Goal: Task Accomplishment & Management: Complete application form

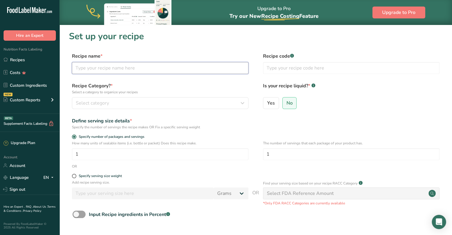
click at [116, 69] on input "text" at bounding box center [160, 68] width 177 height 12
drag, startPoint x: 151, startPoint y: 64, endPoint x: 151, endPoint y: 69, distance: 4.8
click at [151, 64] on input "text" at bounding box center [160, 68] width 177 height 12
click at [147, 69] on input "text" at bounding box center [160, 68] width 177 height 12
type input "Salt & Pepper Pecans"
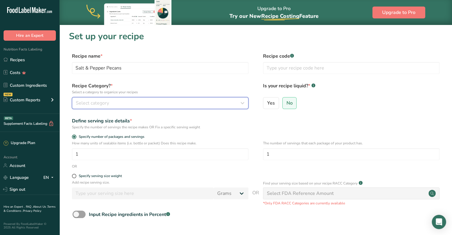
click at [235, 102] on div "Select category" at bounding box center [158, 103] width 165 height 7
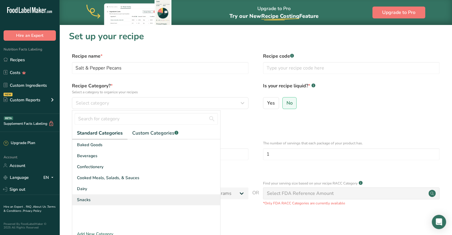
click at [108, 201] on div "Snacks" at bounding box center [146, 199] width 148 height 11
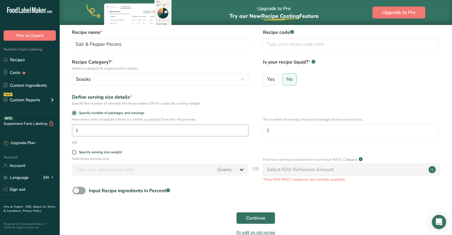
scroll to position [57, 0]
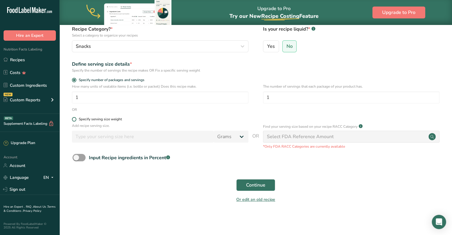
click at [76, 119] on label "Specify serving size weight" at bounding box center [160, 119] width 177 height 4
click at [76, 119] on input "Specify serving size weight" at bounding box center [74, 119] width 4 height 4
radio input "true"
radio input "false"
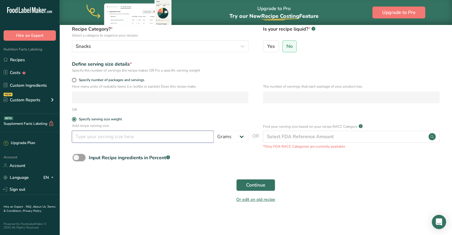
click at [108, 137] on input "number" at bounding box center [143, 137] width 142 height 12
type input "100"
click at [147, 192] on div "Continue" at bounding box center [256, 185] width 374 height 19
click at [267, 189] on button "Continue" at bounding box center [255, 185] width 39 height 12
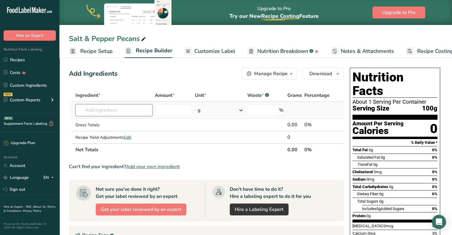
click at [102, 106] on input "text" at bounding box center [113, 110] width 77 height 12
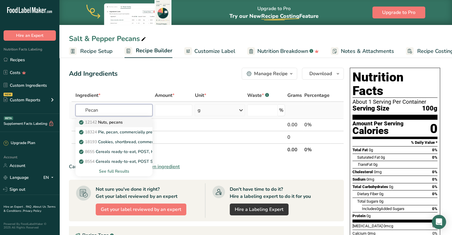
type input "Pecan"
click at [113, 122] on p "12142 Nuts, pecans" at bounding box center [101, 122] width 42 height 6
type input "Nuts, pecans"
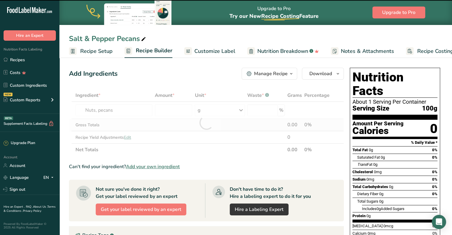
type input "0"
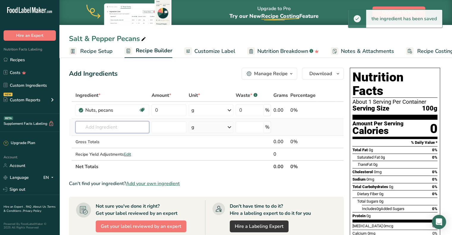
click at [105, 126] on input "text" at bounding box center [112, 127] width 74 height 12
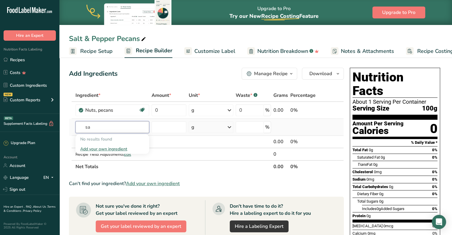
type input "s"
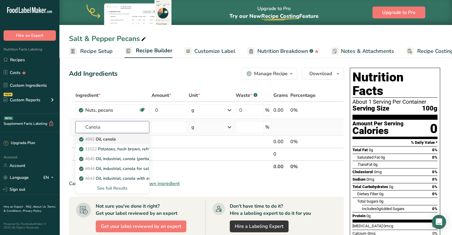
type input "Canola"
click at [122, 140] on div "4582 Oil, canola" at bounding box center [107, 139] width 55 height 6
type input "Oil, canola"
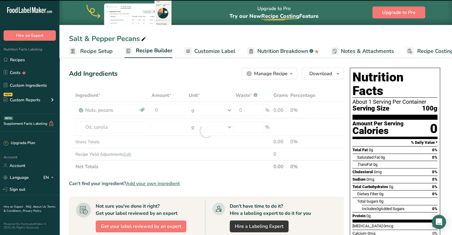
type input "0"
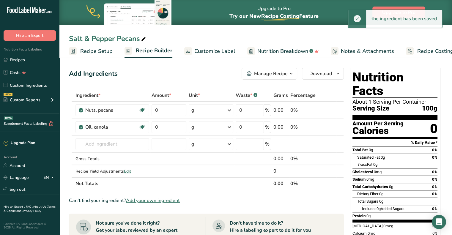
click at [145, 199] on span "Add your own ingredient" at bounding box center [153, 200] width 54 height 7
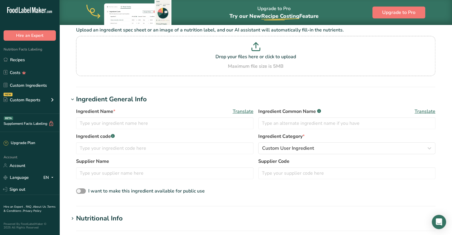
scroll to position [59, 0]
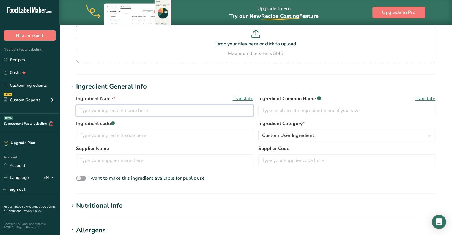
click at [114, 113] on input "text" at bounding box center [164, 111] width 177 height 12
type input "Salt & Pepper Seasoning"
type input "s"
click at [110, 138] on input "text" at bounding box center [164, 136] width 177 height 12
type input "Seasoning"
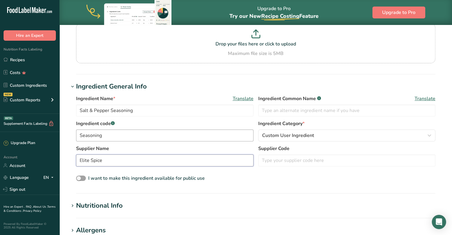
type input "Elite Spice"
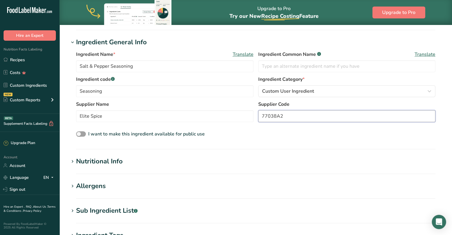
scroll to position [119, 0]
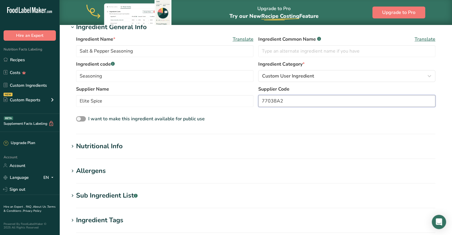
type input "77038A2"
click at [73, 146] on icon at bounding box center [72, 146] width 5 height 8
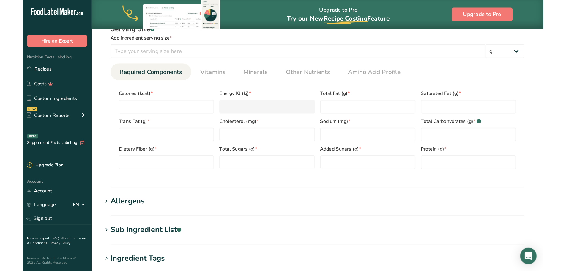
scroll to position [297, 0]
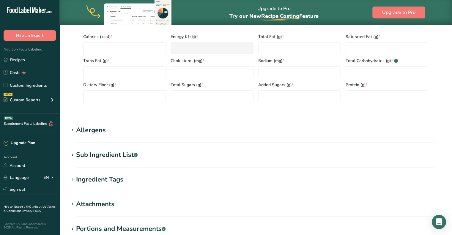
click at [71, 155] on icon at bounding box center [72, 155] width 5 height 8
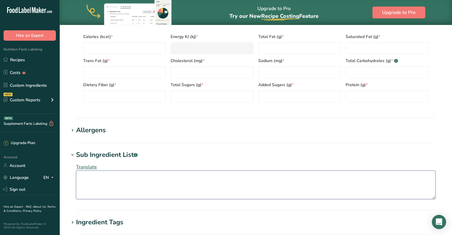
click at [134, 180] on textarea at bounding box center [255, 185] width 359 height 29
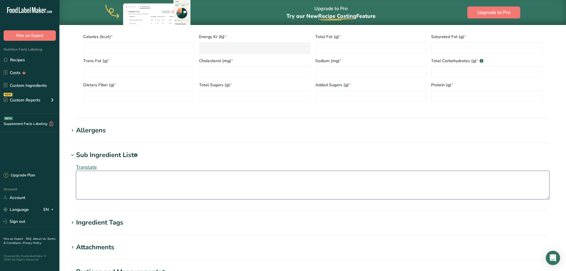
click at [126, 181] on textarea at bounding box center [312, 185] width 473 height 29
paste textarea "Sea Salt & Pepper Seasoning (sea salt, black pepper, sugar, onion/garlic powder…"
click at [403, 184] on textarea "Sea Salt & Pepper Seasoning (sea salt, black pepper, sugar, onion/garlic powder…" at bounding box center [312, 185] width 473 height 29
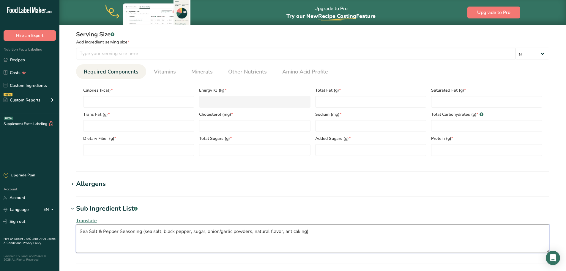
scroll to position [238, 0]
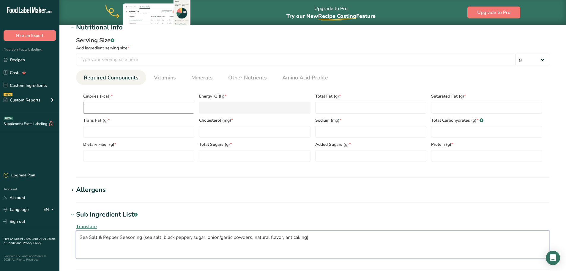
type textarea "Sea Salt & Pepper Seasoning (sea salt, black pepper, sugar, onion/garlic powder…"
click at [127, 107] on input "number" at bounding box center [138, 108] width 111 height 12
type input "2"
type KJ "8.4"
type input "25"
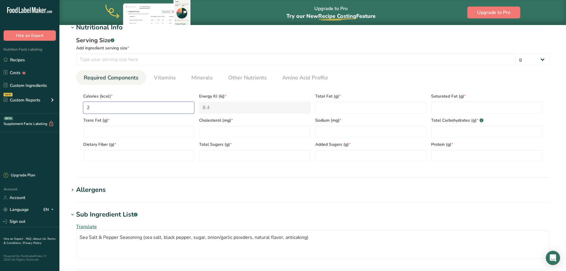
type KJ "104.6"
type input "250"
type KJ "1046"
type input "250"
type Fat "3"
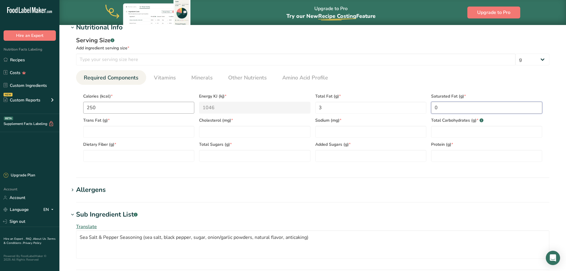
type Fat "0"
type input "0"
type input "35000"
click at [215, 61] on input "number" at bounding box center [296, 59] width 440 height 12
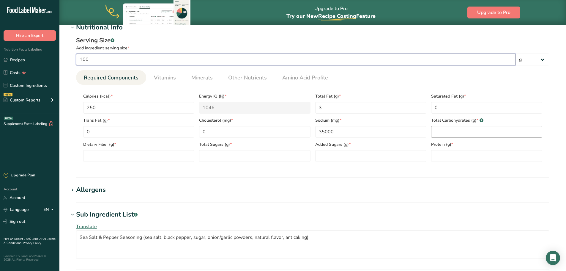
type input "100"
click at [446, 136] on Carbohydrates "number" at bounding box center [486, 132] width 111 height 12
type Carbohydrates "45"
type Fiber "7"
type Sugars "10"
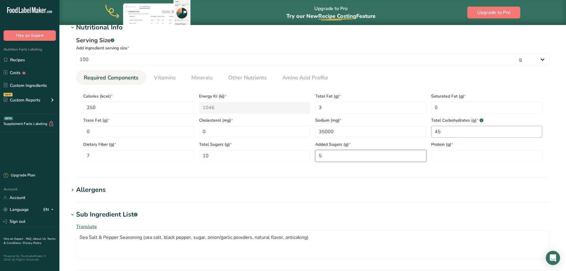
type Sugars "5"
type input "3"
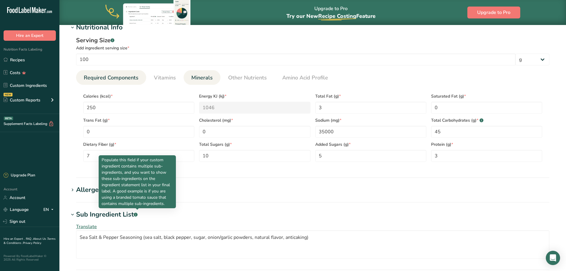
click at [196, 75] on span "Minerals" at bounding box center [201, 78] width 21 height 8
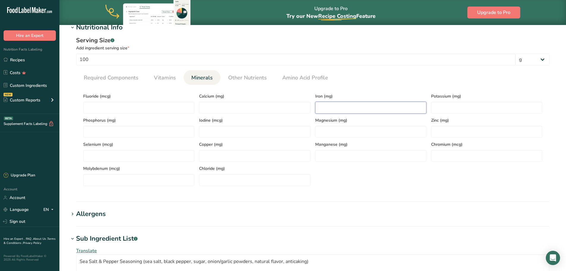
click at [347, 105] on input "number" at bounding box center [370, 108] width 111 height 12
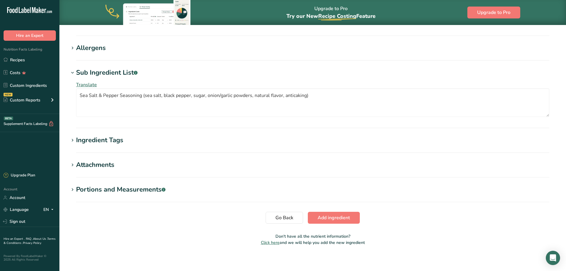
scroll to position [407, 0]
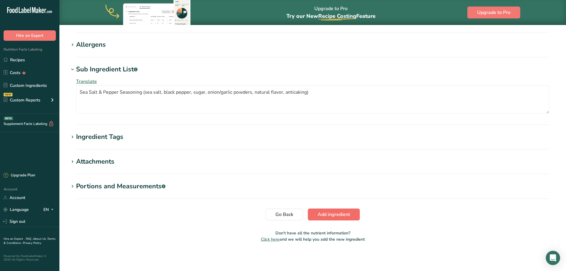
type input "10"
click at [324, 213] on span "Add ingredient" at bounding box center [334, 214] width 32 height 7
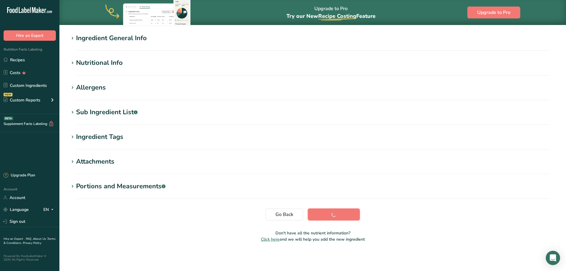
scroll to position [49, 0]
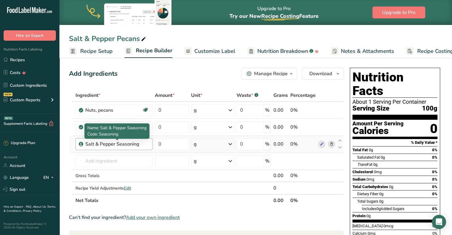
drag, startPoint x: 141, startPoint y: 142, endPoint x: 128, endPoint y: 144, distance: 13.7
click at [128, 144] on div "Salt & Pepper Seasoning" at bounding box center [117, 144] width 64 height 7
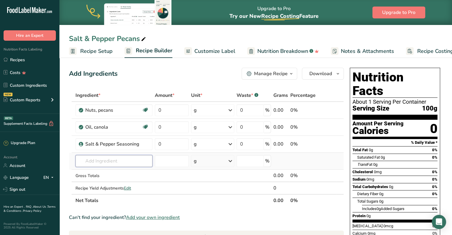
click at [138, 155] on input "text" at bounding box center [113, 161] width 77 height 12
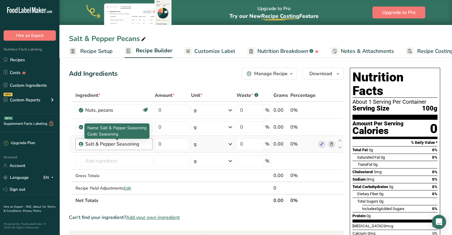
drag, startPoint x: 140, startPoint y: 144, endPoint x: 77, endPoint y: 146, distance: 63.0
click at [77, 146] on div "Salt & Pepper Seasoning" at bounding box center [113, 144] width 77 height 12
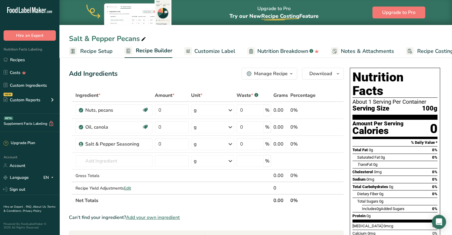
click at [224, 201] on th "Net Totals" at bounding box center [173, 200] width 198 height 12
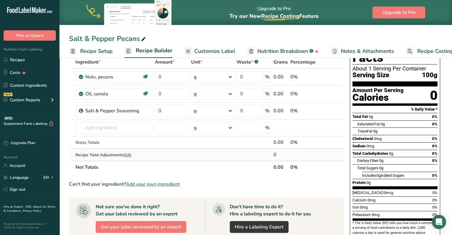
scroll to position [30, 0]
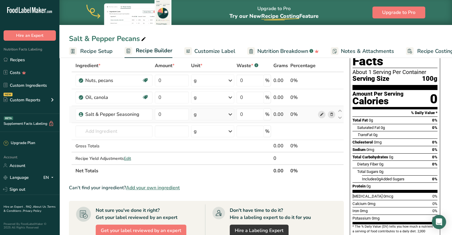
click at [321, 113] on icon at bounding box center [321, 114] width 4 height 6
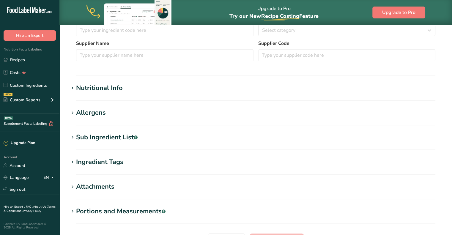
type input "Salt & Pepper Seasoning"
type input "Seasoning"
type input "Elite Spice"
type input "77038A2"
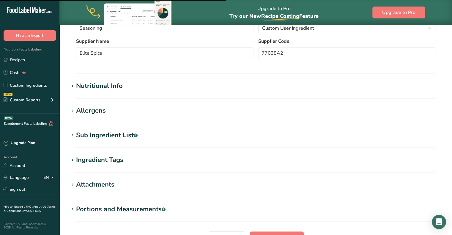
click at [75, 137] on span at bounding box center [72, 135] width 7 height 7
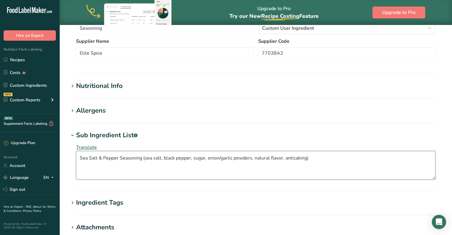
drag, startPoint x: 145, startPoint y: 157, endPoint x: 67, endPoint y: 155, distance: 78.5
click at [67, 155] on section "Edit Salt & Pepper Seasoning Ingredient Spec Sheet .a-a{fill:#347362;}.b-a{fill…" at bounding box center [255, 90] width 393 height 455
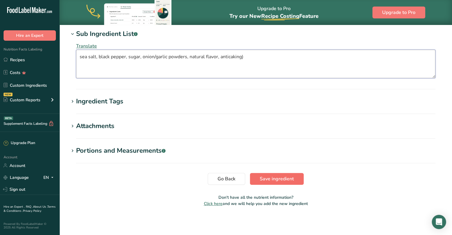
type textarea "sea salt, black pepper, sugar, onion/garlic powders, natural flavor, anticaking)"
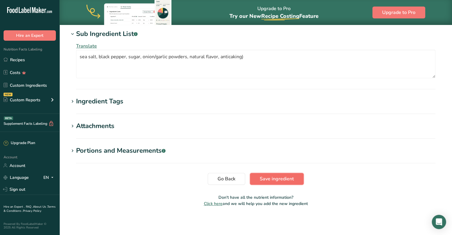
click at [280, 177] on span "Save ingredient" at bounding box center [277, 178] width 34 height 7
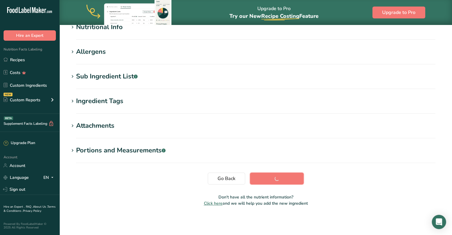
scroll to position [79, 0]
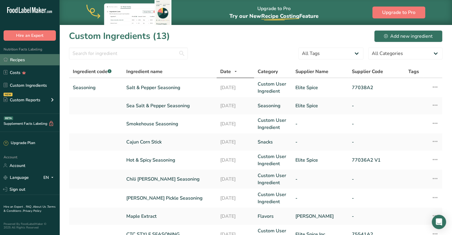
click at [26, 59] on link "Recipes" at bounding box center [29, 59] width 59 height 11
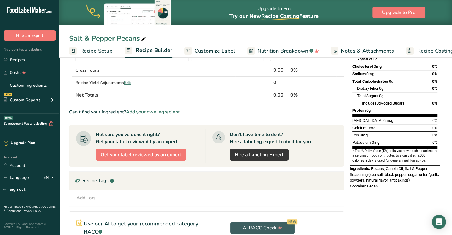
scroll to position [2, 0]
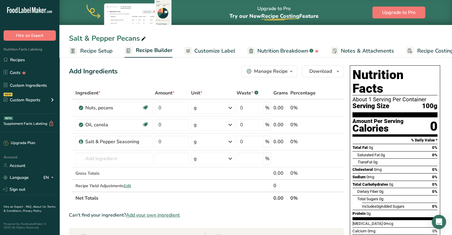
click at [197, 48] on span "Customize Label" at bounding box center [214, 51] width 41 height 8
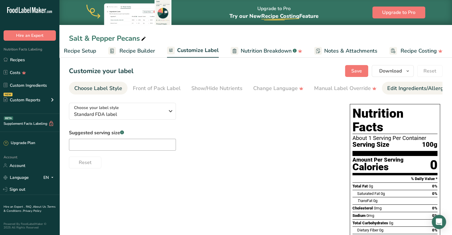
click at [393, 89] on div "Edit Ingredients/Allergens List" at bounding box center [424, 88] width 75 height 8
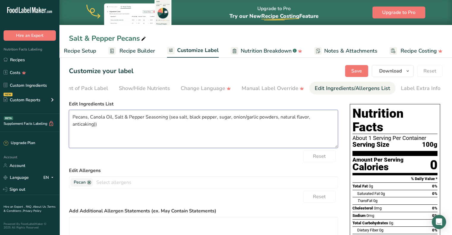
click at [96, 127] on textarea "Pecans, Canola Oil, Salt & Pepper Seasoning (sea salt, black pepper, sugar, oni…" at bounding box center [203, 129] width 269 height 38
type textarea "Pecans, Canola Oil, Salt & Pepper Seasoning (sea salt, black pepper, sugar, oni…"
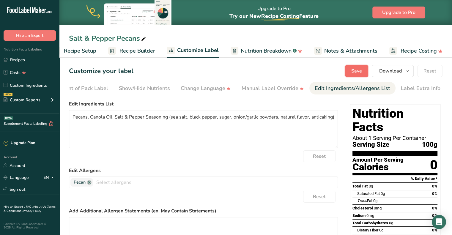
click at [357, 69] on span "Save" at bounding box center [356, 70] width 11 height 7
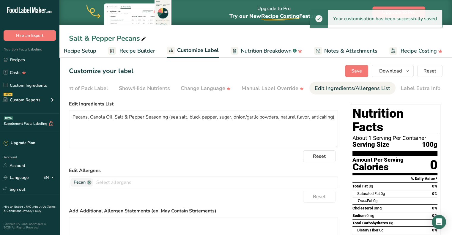
click at [82, 51] on span "Recipe Setup" at bounding box center [80, 51] width 32 height 8
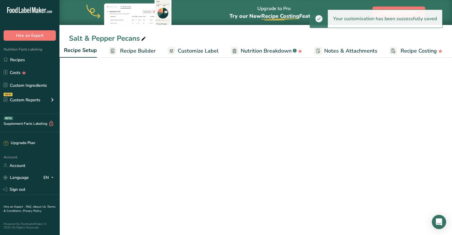
scroll to position [0, 2]
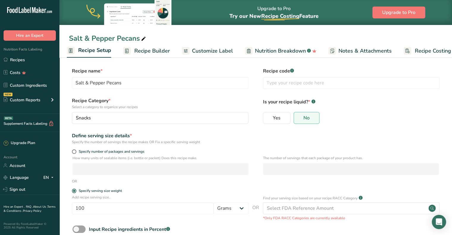
click at [151, 53] on span "Recipe Builder" at bounding box center [152, 51] width 36 height 8
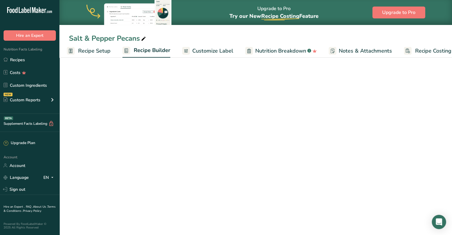
scroll to position [0, 16]
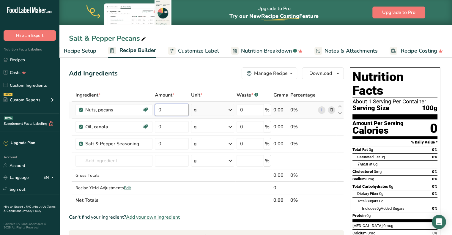
click at [179, 108] on input "0" at bounding box center [172, 110] width 34 height 12
type input "0"
type input "94"
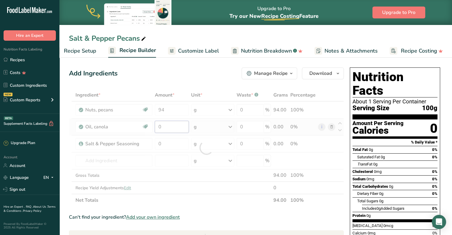
click at [173, 124] on div "Ingredient * Amount * Unit * Waste * .a-a{fill:#347362;}.b-a{fill:#fff;} Grams …" at bounding box center [206, 148] width 275 height 118
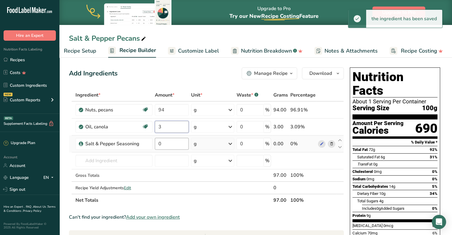
type input "3"
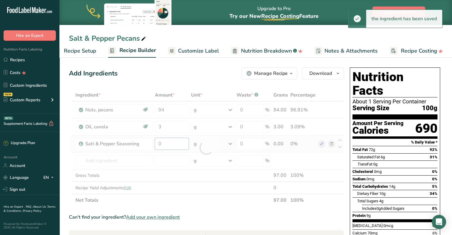
click at [168, 143] on div "Ingredient * Amount * Unit * Waste * .a-a{fill:#347362;}.b-a{fill:#fff;} Grams …" at bounding box center [206, 148] width 275 height 118
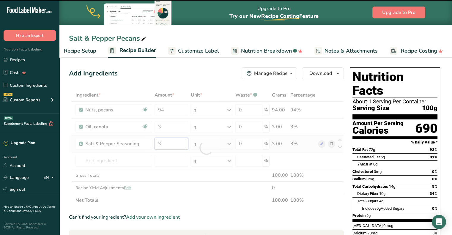
type input "0"
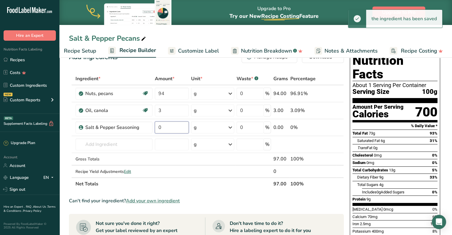
scroll to position [30, 0]
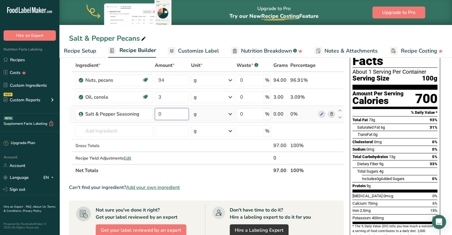
click at [165, 114] on input "0" at bounding box center [172, 114] width 34 height 12
type input "3"
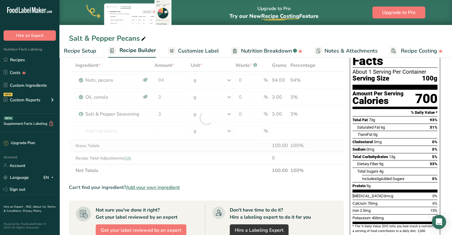
click at [219, 145] on div "Ingredient * Amount * Unit * Waste * .a-a{fill:#347362;}.b-a{fill:#fff;} Grams …" at bounding box center [206, 118] width 275 height 118
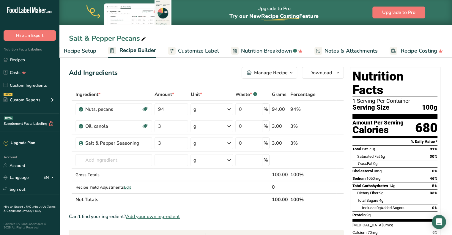
scroll to position [0, 0]
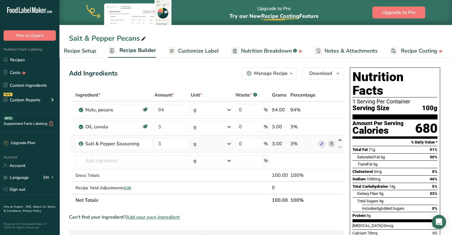
click at [339, 140] on icon at bounding box center [339, 140] width 7 height 4
click at [337, 73] on icon "button" at bounding box center [337, 73] width 5 height 7
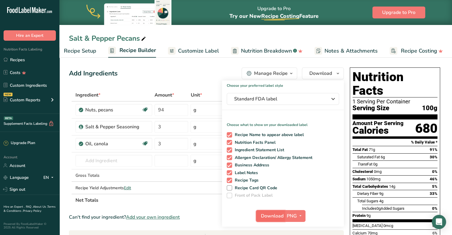
click at [272, 215] on span "Download" at bounding box center [272, 215] width 23 height 7
click at [329, 35] on div "Salt & Pepper Pecans" at bounding box center [255, 38] width 393 height 11
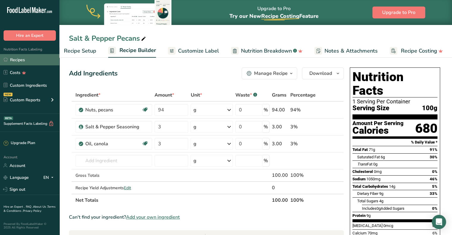
click at [21, 61] on link "Recipes" at bounding box center [29, 59] width 59 height 11
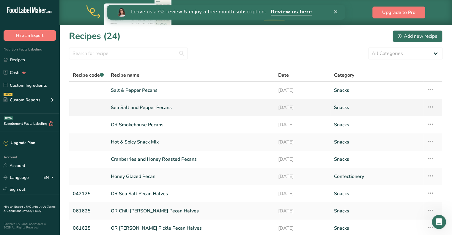
click at [134, 108] on link "Sea Salt and Pepper Pecans" at bounding box center [191, 107] width 160 height 12
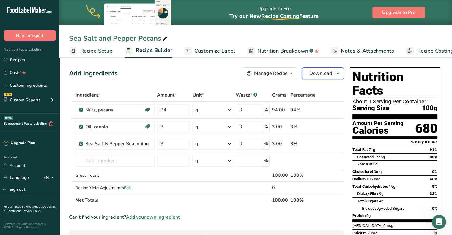
click at [340, 73] on icon "button" at bounding box center [337, 73] width 5 height 7
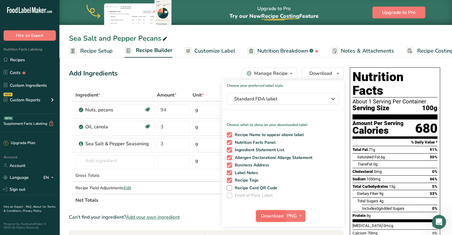
click at [276, 215] on span "Download" at bounding box center [272, 215] width 23 height 7
drag, startPoint x: 15, startPoint y: 58, endPoint x: 21, endPoint y: 59, distance: 5.1
click at [15, 58] on link "Recipes" at bounding box center [29, 59] width 59 height 11
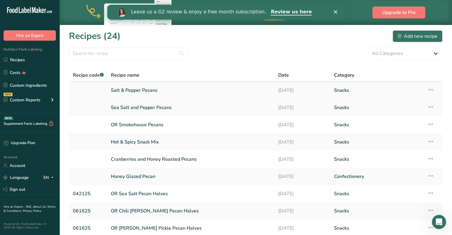
click at [431, 91] on icon at bounding box center [430, 89] width 7 height 11
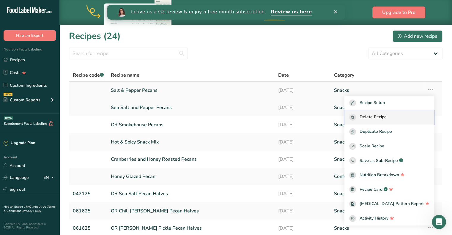
click at [398, 116] on div "Delete Recipe" at bounding box center [389, 117] width 80 height 7
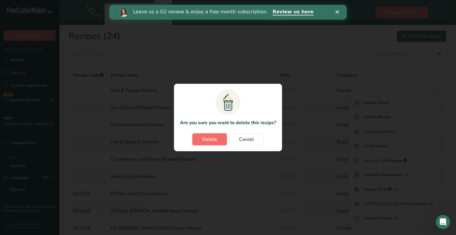
click at [212, 139] on span "Delete" at bounding box center [209, 139] width 15 height 7
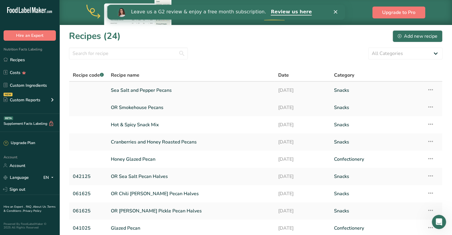
click at [433, 89] on icon at bounding box center [430, 89] width 7 height 11
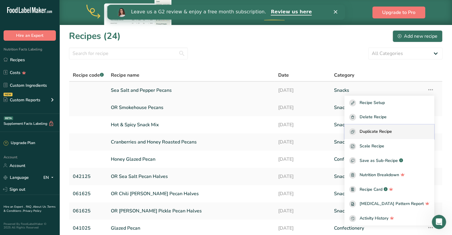
click at [408, 132] on div "Duplicate Recipe" at bounding box center [389, 131] width 80 height 7
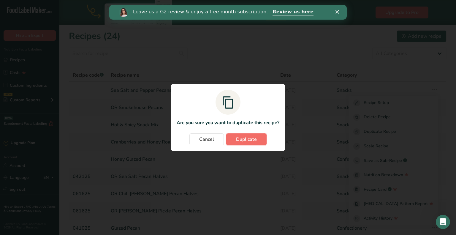
click at [254, 140] on span "Duplicate" at bounding box center [246, 139] width 21 height 7
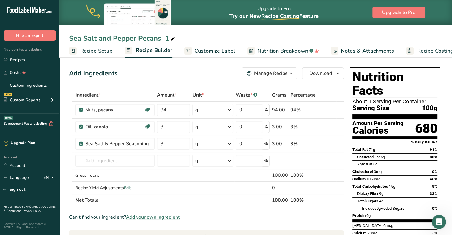
click at [166, 38] on div "Sea Salt and Pepper Pecans_1" at bounding box center [122, 38] width 107 height 11
type input "S"
type input "Salt & Vinegar Pecans"
click at [162, 76] on div "Add Ingredients Manage Recipe Delete Recipe Duplicate Recipe Scale Recipe Save …" at bounding box center [206, 73] width 275 height 12
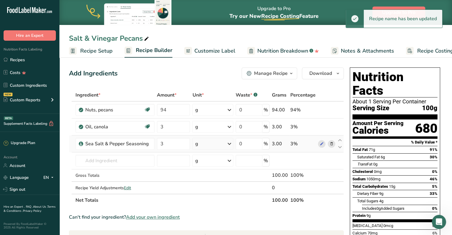
click at [331, 143] on icon at bounding box center [331, 144] width 4 height 6
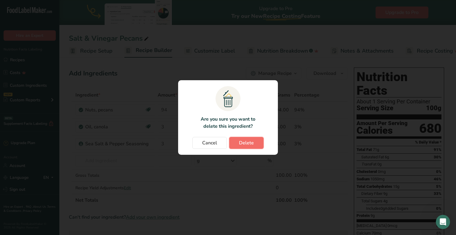
click at [251, 141] on span "Delete" at bounding box center [246, 142] width 15 height 7
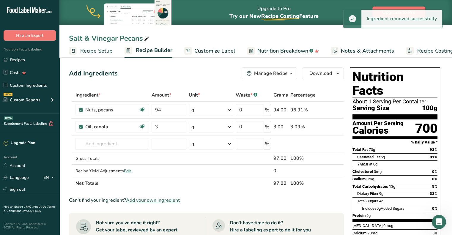
click at [149, 201] on span "Add your own ingredient" at bounding box center [153, 200] width 54 height 7
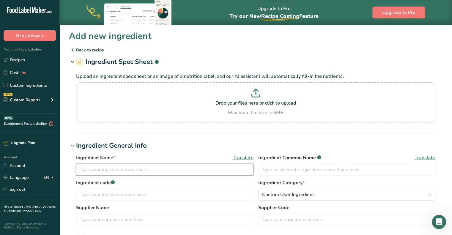
click at [137, 168] on input "text" at bounding box center [164, 170] width 177 height 12
type input "s"
type input "Salt & Vinegar"
type input "Seasoning"
click at [133, 170] on input "Salt & Vinegar" at bounding box center [164, 170] width 177 height 12
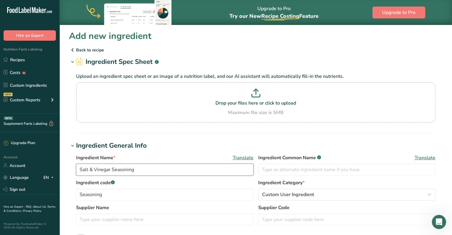
type input "Salt & Vinegar Seasoning"
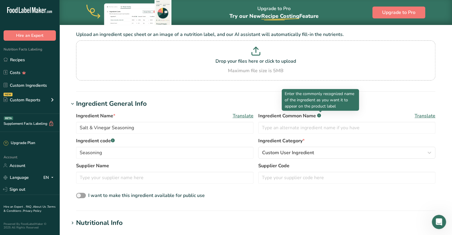
scroll to position [59, 0]
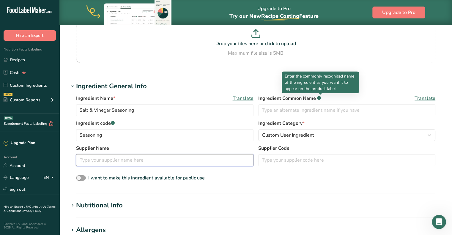
click at [130, 160] on input "text" at bounding box center [164, 160] width 177 height 12
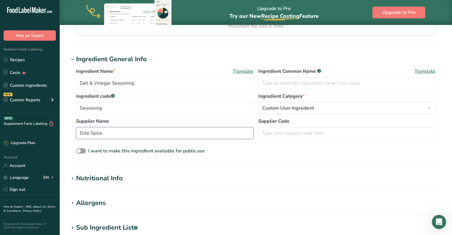
scroll to position [119, 0]
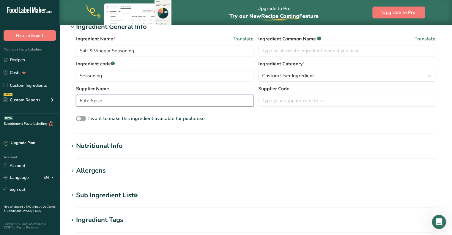
type input "Elite Spice"
click at [75, 146] on icon at bounding box center [72, 146] width 5 height 8
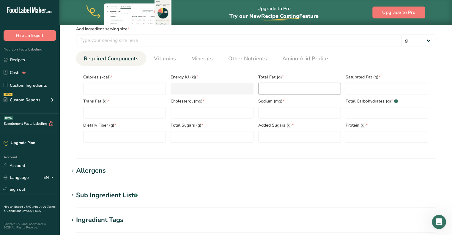
scroll to position [267, 0]
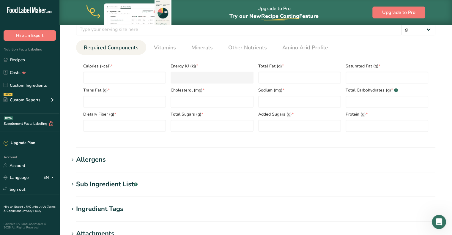
drag, startPoint x: 75, startPoint y: 185, endPoint x: 350, endPoint y: 90, distance: 291.5
click at [75, 185] on icon at bounding box center [72, 184] width 5 height 8
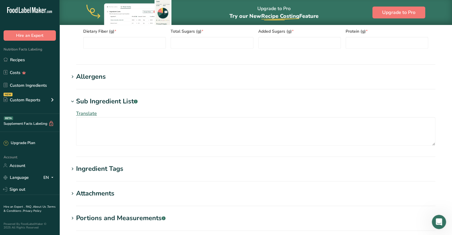
scroll to position [357, 0]
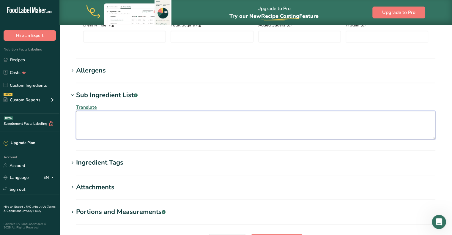
click at [116, 122] on textarea at bounding box center [255, 125] width 359 height 29
paste textarea "Salt Maltodextrin Vinegar Powder (maltodextrin, white distilled vinegar) Sugar …"
type textarea "Salt Maltodextrin Vinegar Powder (maltodextrin, white distilled vinegar) Sugar …"
click at [116, 121] on textarea at bounding box center [255, 125] width 359 height 29
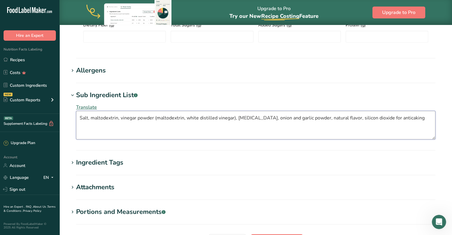
type textarea "Salt, maltodextrin, vinegar powder (maltodextrin, white distilled vinegar), cit…"
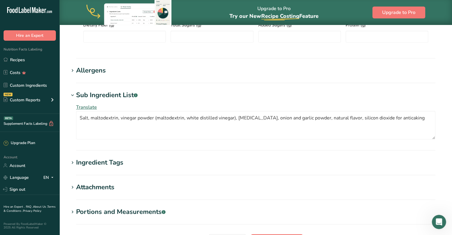
click at [229, 145] on section "Sub Ingredient List .a-a{fill:#347362;}.b-a{fill:#fff;} Translate Salt, maltode…" at bounding box center [256, 120] width 374 height 60
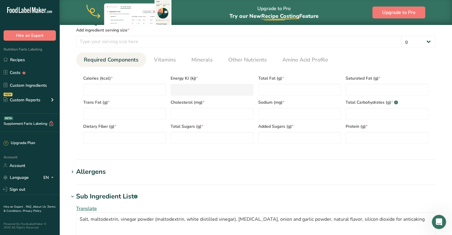
scroll to position [238, 0]
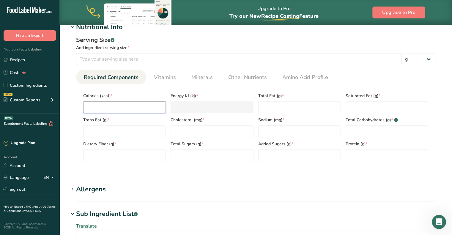
click at [108, 105] on input "number" at bounding box center [124, 107] width 83 height 12
click at [104, 104] on input "number" at bounding box center [124, 107] width 83 height 12
type input "2"
type KJ "8.4"
type input "25"
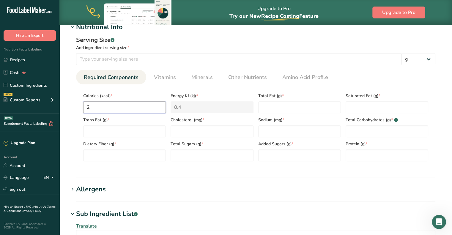
type KJ "104.6"
type input "250"
type KJ "1046"
type input "250"
click at [96, 57] on input "number" at bounding box center [238, 59] width 325 height 12
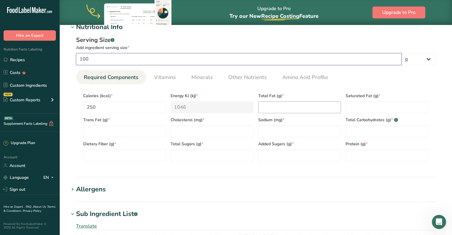
type input "100"
click at [275, 104] on Fat "number" at bounding box center [299, 107] width 83 height 12
type Fat "0"
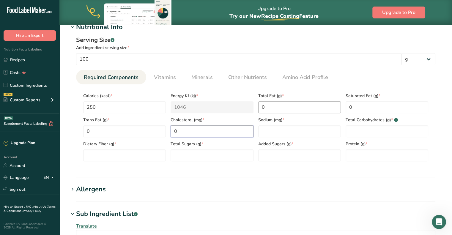
type input "0"
type input "36000"
type Carbohydrates "50"
type Fiber "3"
type Sugars "8"
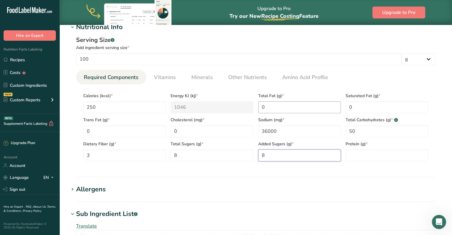
type Sugars "8"
type input "2"
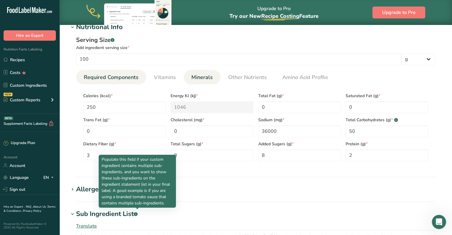
click at [197, 77] on span "Minerals" at bounding box center [201, 77] width 21 height 8
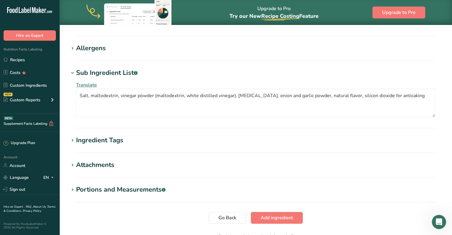
scroll to position [442, 0]
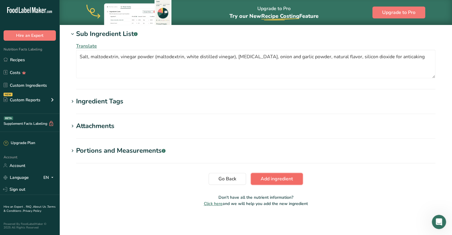
click at [262, 177] on span "Add ingredient" at bounding box center [277, 178] width 32 height 7
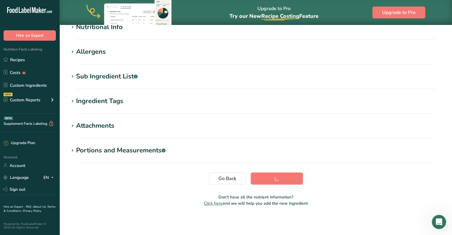
scroll to position [84, 0]
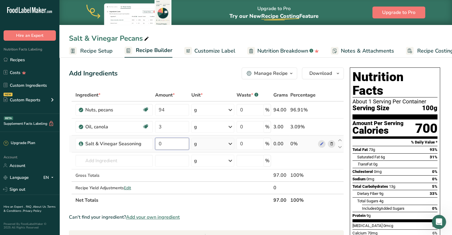
click at [169, 142] on input "0" at bounding box center [172, 144] width 34 height 12
type input "3"
click at [337, 75] on icon "button" at bounding box center [337, 73] width 5 height 7
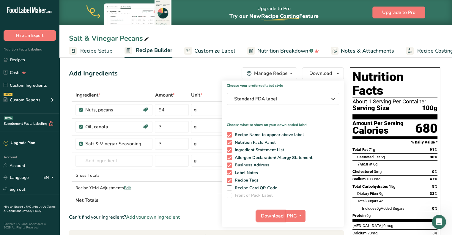
drag, startPoint x: 267, startPoint y: 213, endPoint x: 272, endPoint y: 207, distance: 7.4
click at [268, 213] on span "Download" at bounding box center [272, 215] width 23 height 7
click at [171, 70] on div "Add Ingredients Manage Recipe Delete Recipe Duplicate Recipe Scale Recipe Save …" at bounding box center [206, 73] width 275 height 12
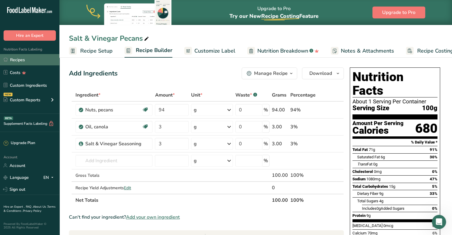
click at [27, 59] on link "Recipes" at bounding box center [29, 59] width 59 height 11
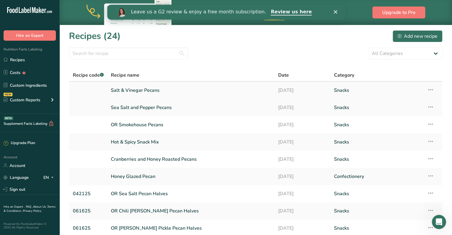
click at [430, 90] on icon at bounding box center [430, 89] width 7 height 11
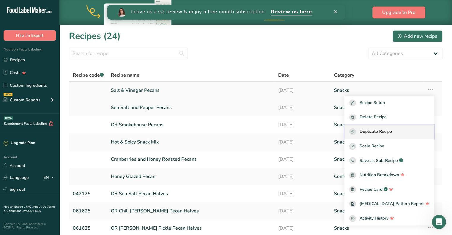
click at [410, 131] on div "Duplicate Recipe" at bounding box center [389, 131] width 80 height 7
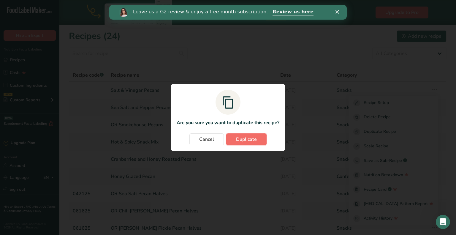
click at [248, 137] on span "Duplicate" at bounding box center [246, 139] width 21 height 7
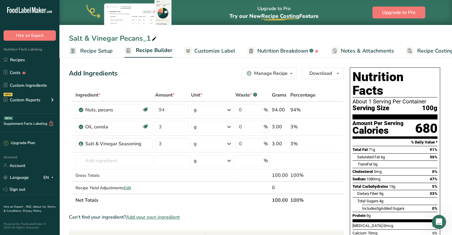
click at [150, 38] on div "Salt & Vinegar Pecans_1" at bounding box center [113, 38] width 89 height 11
type input "S"
type input "Chili [PERSON_NAME] Pecans"
click at [330, 144] on icon at bounding box center [331, 144] width 4 height 6
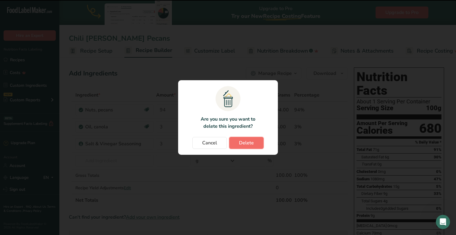
click at [252, 144] on span "Delete" at bounding box center [246, 142] width 15 height 7
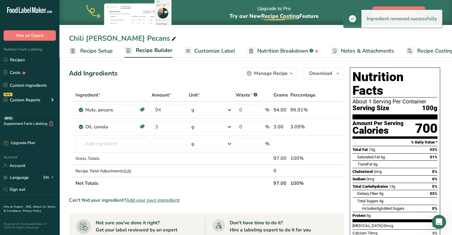
click at [138, 199] on span "Add your own ingredient" at bounding box center [153, 200] width 54 height 7
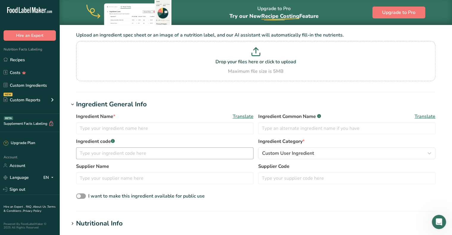
scroll to position [59, 0]
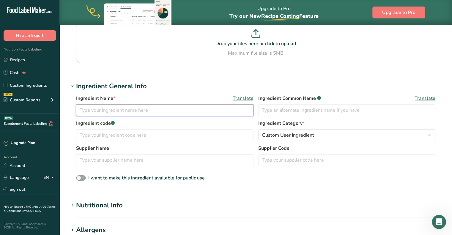
click at [111, 111] on input "text" at bounding box center [164, 110] width 177 height 12
type input "Chili [PERSON_NAME] Seasoning"
type input "Seasoning"
type input "Elite Spice"
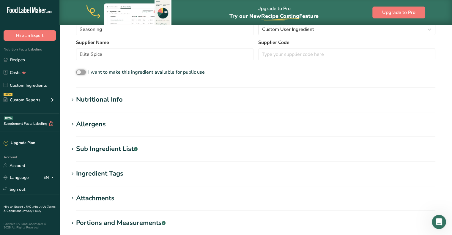
scroll to position [178, 0]
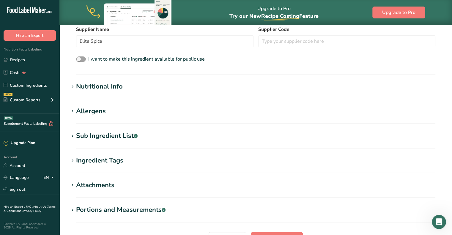
click at [75, 110] on span at bounding box center [72, 111] width 7 height 7
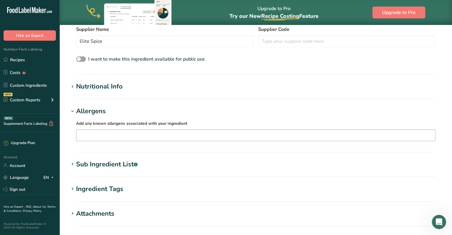
click at [86, 134] on input "text" at bounding box center [255, 134] width 359 height 9
paste input "salt, citric acid, lime juice powder, spices, natural flavors, anticaking)"
drag, startPoint x: 246, startPoint y: 135, endPoint x: 235, endPoint y: 135, distance: 11.3
click at [235, 135] on input "salt, citric acid, lime juice powder, spices, natural flavors, anticaking)" at bounding box center [255, 134] width 359 height 9
type input "salt, citric acid, lime juice powder, spices, natural flavors, anticaking"
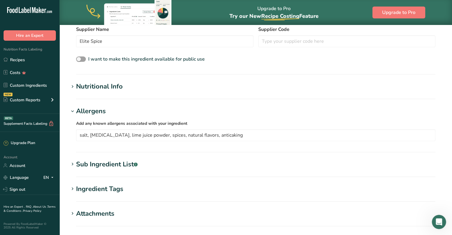
click at [254, 119] on div "Add any known allergens associated with your ingredient salt, citric acid, lime…" at bounding box center [256, 130] width 374 height 29
click at [70, 88] on icon at bounding box center [72, 87] width 5 height 8
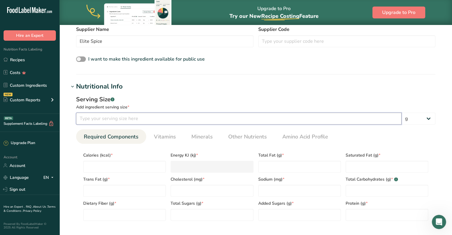
click at [138, 119] on input "number" at bounding box center [238, 119] width 325 height 12
type input "100"
click at [148, 171] on input "number" at bounding box center [124, 167] width 83 height 12
type input "2"
type KJ "8.4"
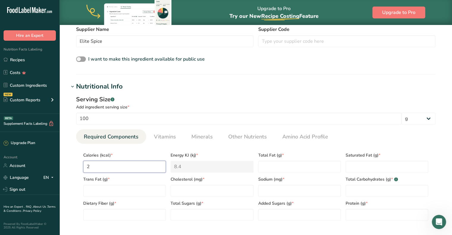
type input "20"
type KJ "83.7"
type input "200"
type KJ "836.8"
type input "200"
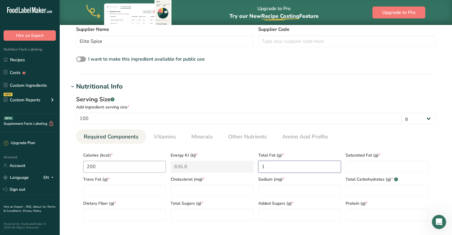
type Fat "1"
type Fat "0"
type input "0"
type input "32000"
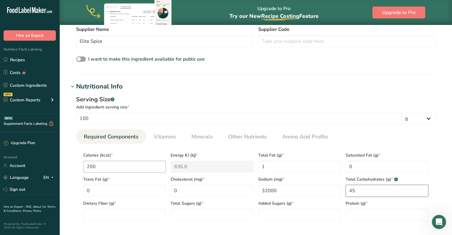
type Carbohydrates "45"
type Fiber "4"
type Sugars "8"
type Sugars "5"
type input "3"
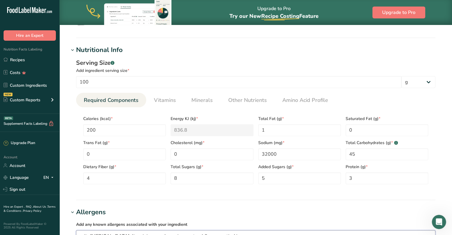
scroll to position [215, 0]
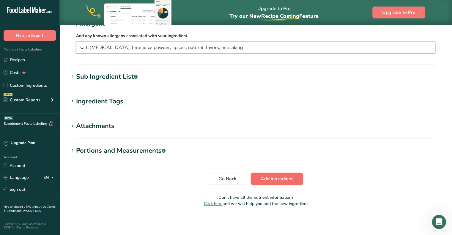
click at [292, 178] on span "Add ingredient" at bounding box center [277, 178] width 32 height 7
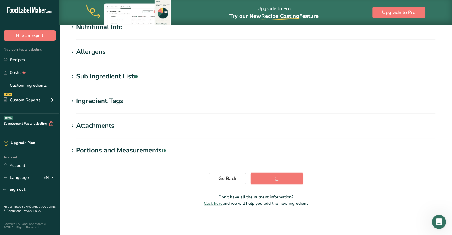
scroll to position [84, 0]
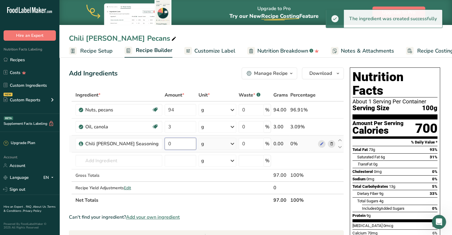
click at [165, 145] on input "0" at bounding box center [180, 144] width 31 height 12
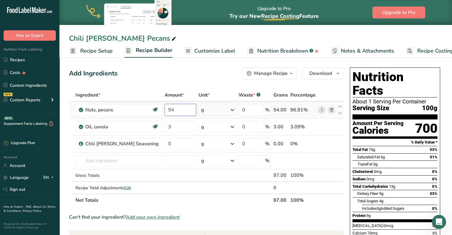
click at [173, 110] on div "Ingredient * Amount * Unit * Waste * .a-a{fill:#347362;}.b-a{fill:#fff;} Grams …" at bounding box center [206, 148] width 275 height 118
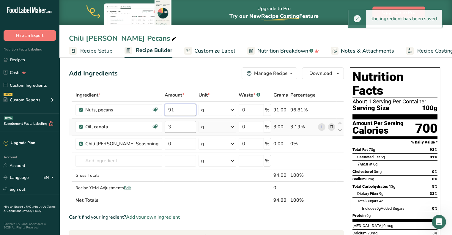
type input "91"
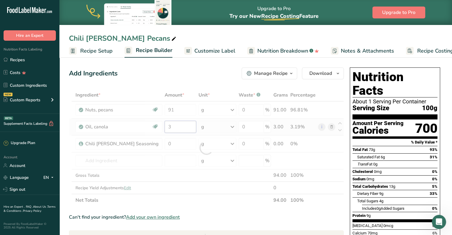
click at [163, 126] on div "Ingredient * Amount * Unit * Waste * .a-a{fill:#347362;}.b-a{fill:#fff;} Grams …" at bounding box center [206, 148] width 275 height 118
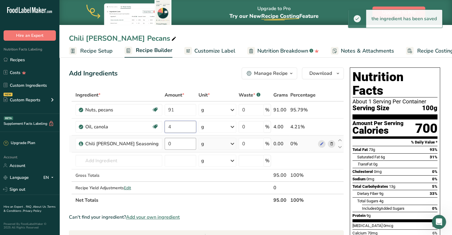
type input "4"
click at [170, 144] on div "Ingredient * Amount * Unit * Waste * .a-a{fill:#347362;}.b-a{fill:#fff;} Grams …" at bounding box center [206, 148] width 275 height 118
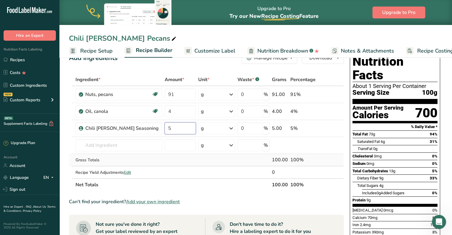
scroll to position [30, 0]
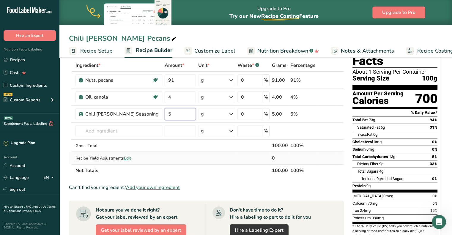
type input "5"
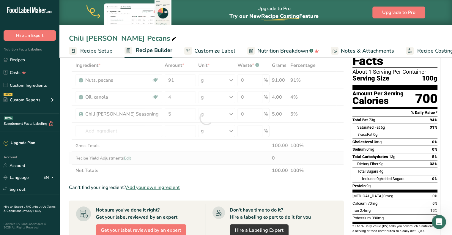
click at [226, 154] on div "Ingredient * Amount * Unit * Waste * .a-a{fill:#347362;}.b-a{fill:#fff;} Grams …" at bounding box center [206, 118] width 275 height 118
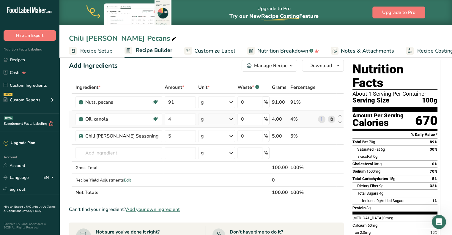
scroll to position [0, 0]
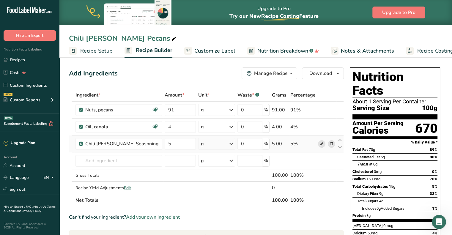
click at [321, 142] on icon at bounding box center [321, 144] width 4 height 6
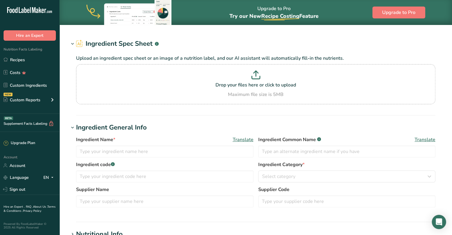
type input "Chili [PERSON_NAME] Seasoning"
type input "Seasoning"
type input "Elite Spice"
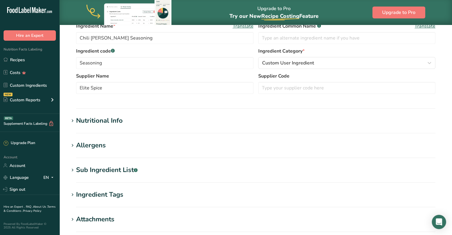
scroll to position [178, 0]
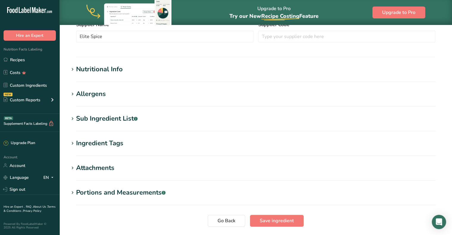
click at [72, 119] on icon at bounding box center [72, 119] width 5 height 8
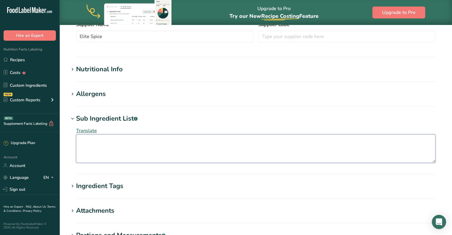
click at [132, 155] on textarea at bounding box center [255, 148] width 359 height 29
paste textarea "(salt, citric acid, lime juice powder, spices, natural flavors, anticaking)"
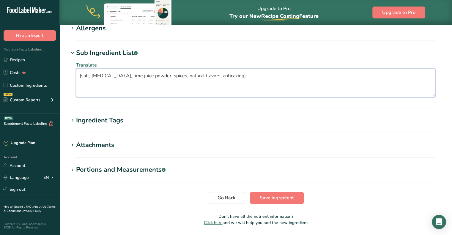
scroll to position [263, 0]
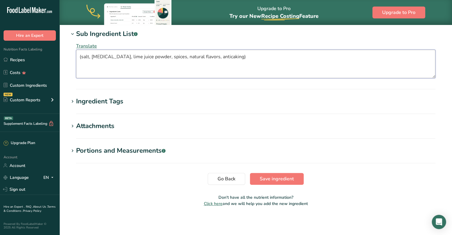
click at [81, 57] on textarea "(salt, citric acid, lime juice powder, spices, natural flavors, anticaking)" at bounding box center [255, 64] width 359 height 29
type textarea "(salt, citric acid, lime juice powder, spices, natural flavors, anticaking)"
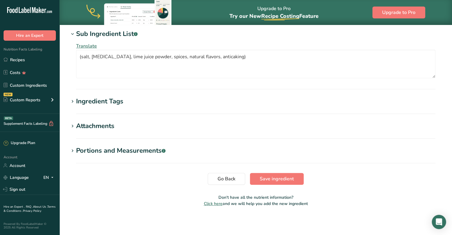
click at [216, 86] on section "Sub Ingredient List .a-a{fill:#347362;}.b-a{fill:#fff;} Translate (salt, citric…" at bounding box center [256, 59] width 374 height 60
click at [275, 180] on span "Save ingredient" at bounding box center [277, 178] width 34 height 7
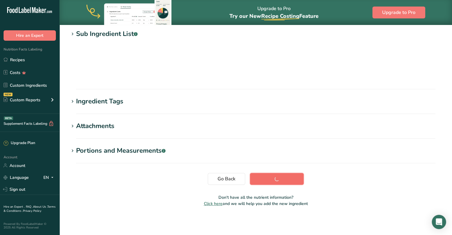
scroll to position [79, 0]
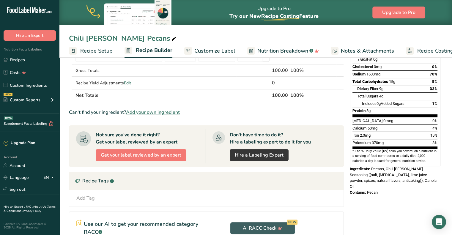
scroll to position [119, 0]
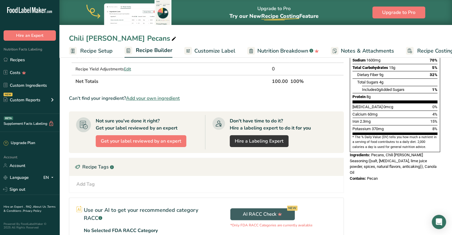
click at [215, 51] on span "Customize Label" at bounding box center [214, 51] width 41 height 8
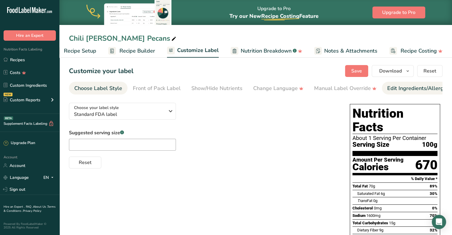
click at [414, 85] on div "Edit Ingredients/Allergens List" at bounding box center [424, 88] width 75 height 8
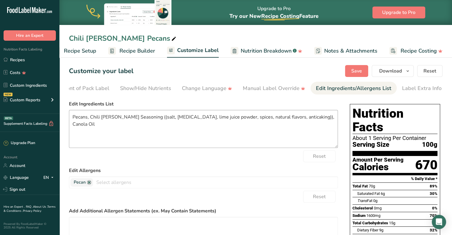
scroll to position [0, 73]
click at [141, 118] on textarea "Pecans, Chili [PERSON_NAME] Seasoning ((salt, [MEDICAL_DATA], lime juice powder…" at bounding box center [203, 129] width 269 height 38
click at [284, 118] on textarea "Pecans, Chili [PERSON_NAME] Seasoning (salt, [MEDICAL_DATA], lime juice powder,…" at bounding box center [203, 129] width 269 height 38
type textarea "Pecans, Chili [PERSON_NAME] Seasoning (salt, [MEDICAL_DATA], lime juice powder,…"
click at [356, 71] on span "Save" at bounding box center [356, 70] width 11 height 7
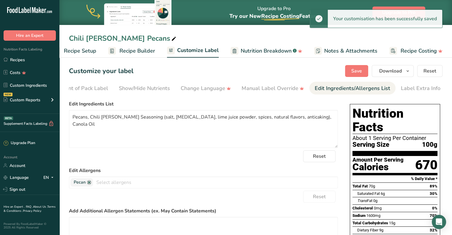
click at [137, 49] on span "Recipe Builder" at bounding box center [137, 51] width 36 height 8
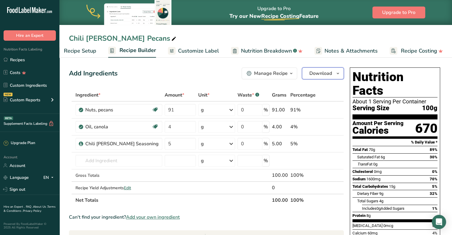
click at [335, 74] on icon "button" at bounding box center [337, 73] width 5 height 7
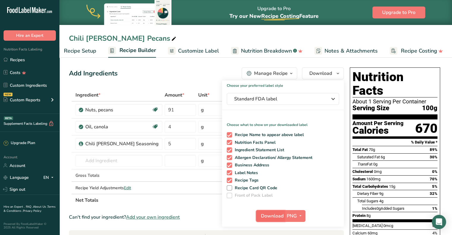
click at [274, 217] on span "Download" at bounding box center [272, 215] width 23 height 7
click at [22, 59] on link "Recipes" at bounding box center [29, 59] width 59 height 11
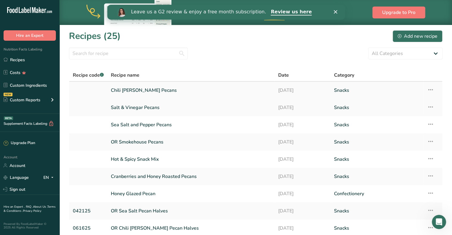
click at [431, 90] on icon at bounding box center [430, 89] width 7 height 11
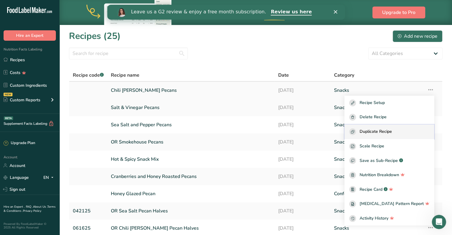
click at [391, 131] on span "Duplicate Recipe" at bounding box center [376, 131] width 32 height 7
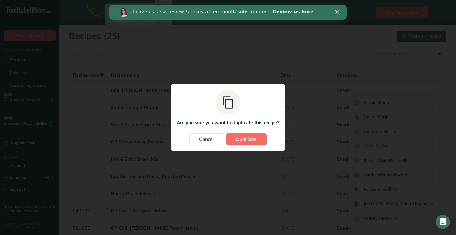
click at [240, 140] on span "Duplicate" at bounding box center [246, 139] width 21 height 7
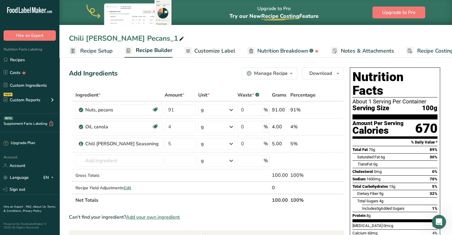
click at [125, 37] on div "Chili [PERSON_NAME] Pecans_1" at bounding box center [127, 38] width 116 height 11
type input "C"
type input "Hot & Spicy Pecans"
click at [334, 143] on span at bounding box center [331, 143] width 7 height 7
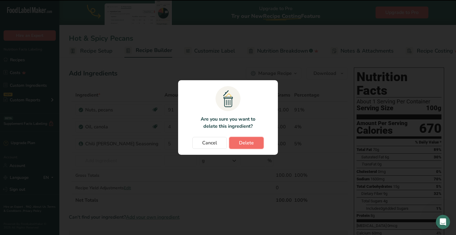
click at [246, 142] on span "Delete" at bounding box center [246, 142] width 15 height 7
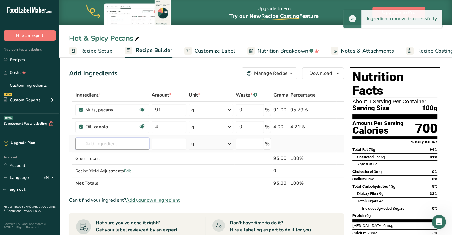
click at [100, 145] on input "text" at bounding box center [112, 144] width 74 height 12
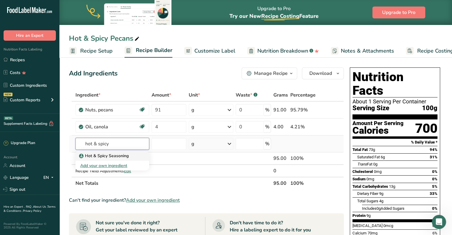
type input "hot & spicy"
click at [116, 156] on p "Hot & Spicy Seasoning" at bounding box center [104, 156] width 48 height 6
type input "Hot & Spicy Seasoning"
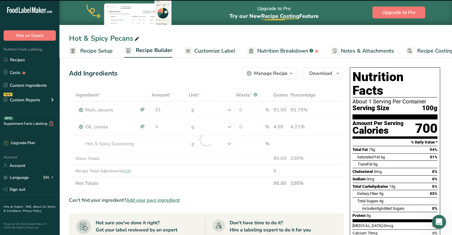
type input "0"
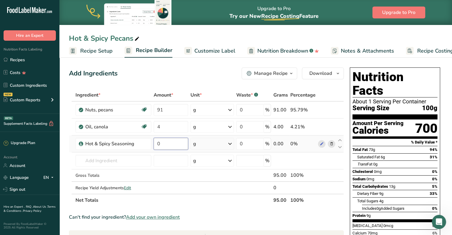
click at [163, 141] on input "0" at bounding box center [171, 144] width 34 height 12
type input "5"
click at [91, 52] on span "Recipe Setup" at bounding box center [96, 51] width 32 height 8
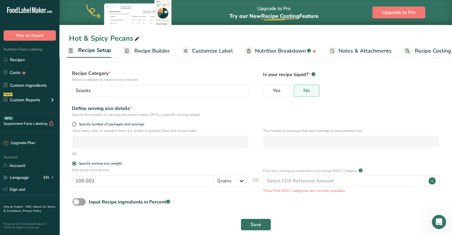
scroll to position [36, 0]
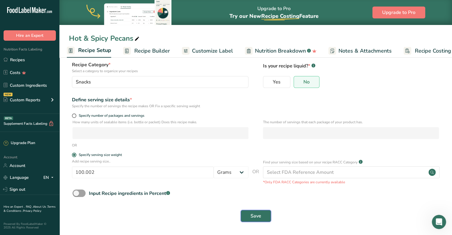
click at [256, 215] on span "Save" at bounding box center [256, 215] width 11 height 7
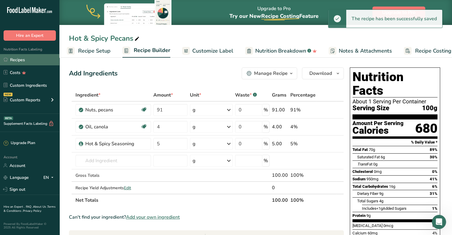
click at [31, 61] on link "Recipes" at bounding box center [29, 59] width 59 height 11
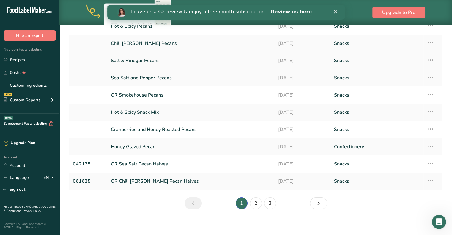
scroll to position [67, 0]
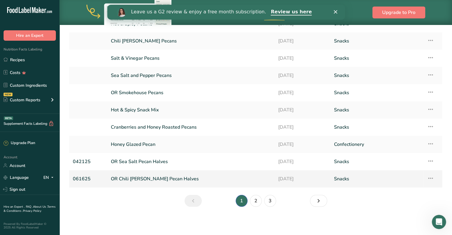
click at [145, 176] on link "OR Chili [PERSON_NAME] Pecan Halves" at bounding box center [191, 179] width 160 height 12
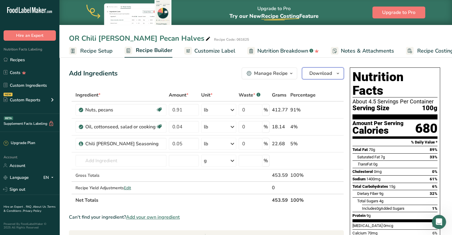
click at [338, 72] on icon "button" at bounding box center [337, 73] width 5 height 7
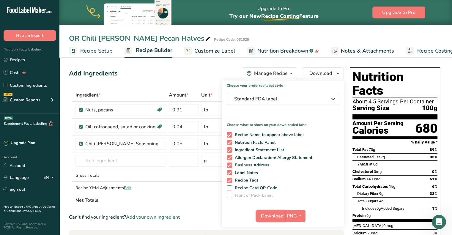
drag, startPoint x: 275, startPoint y: 215, endPoint x: 281, endPoint y: 211, distance: 7.0
click at [275, 215] on span "Download" at bounding box center [272, 215] width 23 height 7
drag, startPoint x: 22, startPoint y: 60, endPoint x: 25, endPoint y: 59, distance: 3.3
click at [22, 60] on link "Recipes" at bounding box center [29, 59] width 59 height 11
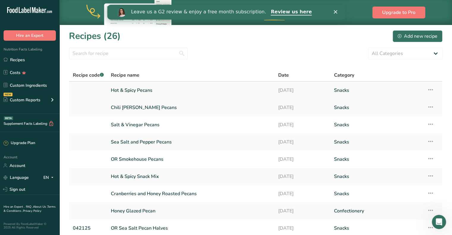
click at [433, 90] on icon at bounding box center [430, 89] width 7 height 11
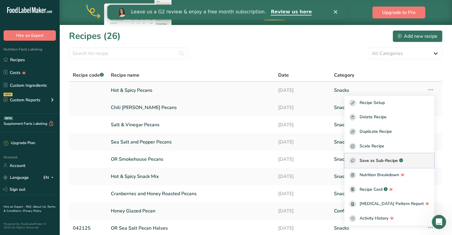
click at [393, 159] on span "Save as Sub-Recipe" at bounding box center [379, 160] width 38 height 6
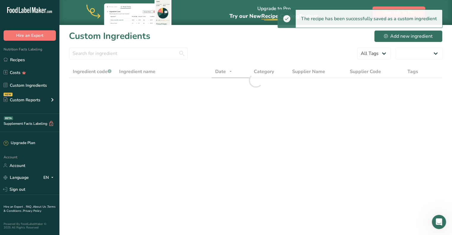
select select "30"
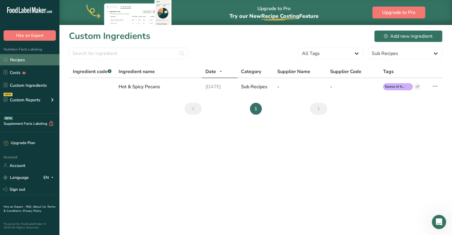
click at [24, 56] on link "Recipes" at bounding box center [29, 59] width 59 height 11
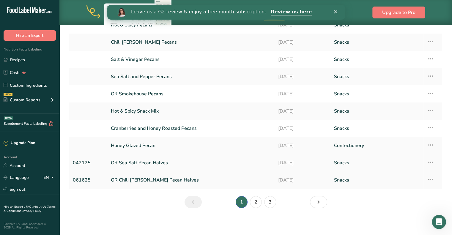
scroll to position [67, 0]
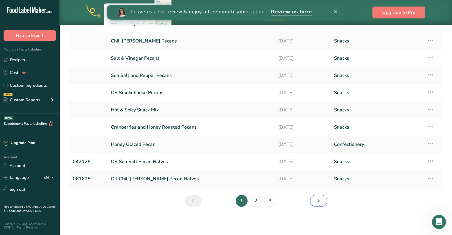
click at [320, 203] on icon "Next page" at bounding box center [318, 201] width 7 height 11
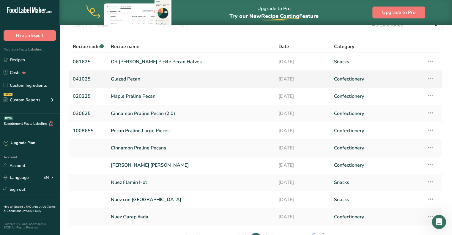
scroll to position [67, 0]
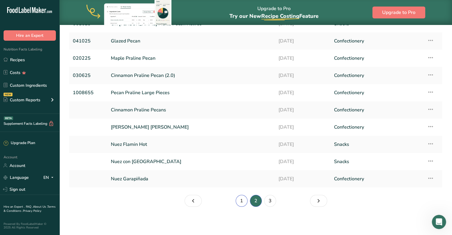
click at [241, 200] on link "1" at bounding box center [242, 201] width 12 height 12
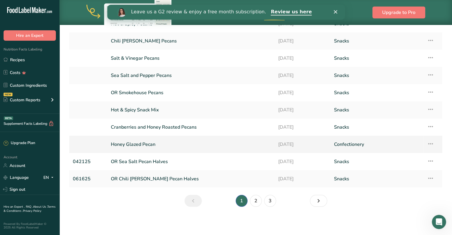
click at [432, 145] on icon at bounding box center [430, 143] width 7 height 11
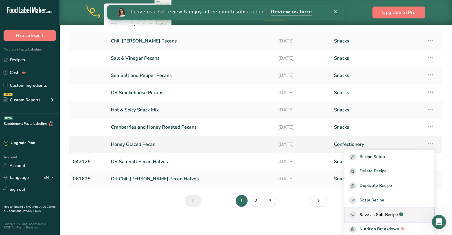
click at [387, 215] on span "Save as Sub-Recipe" at bounding box center [379, 215] width 38 height 6
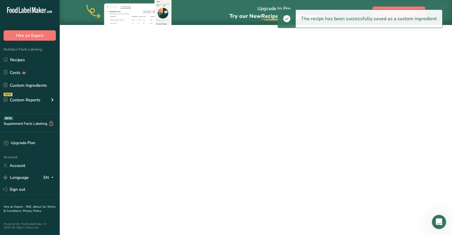
select select "30"
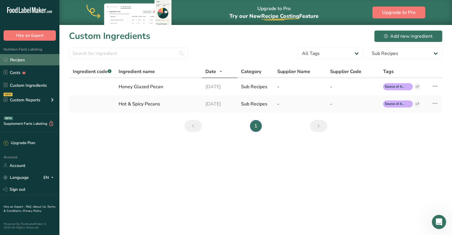
click at [19, 57] on link "Recipes" at bounding box center [29, 59] width 59 height 11
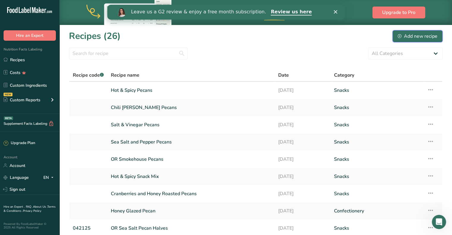
click at [399, 35] on icon at bounding box center [400, 36] width 4 height 4
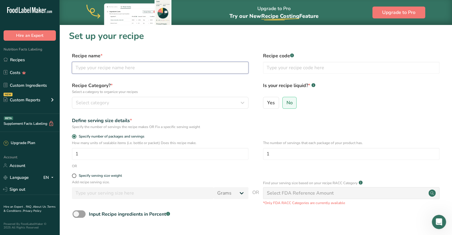
click at [129, 69] on input "text" at bounding box center [160, 68] width 177 height 12
type input "Chili Honey Duo Pecans"
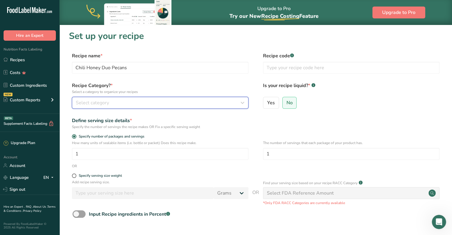
click at [220, 101] on div "Select category" at bounding box center [158, 102] width 165 height 7
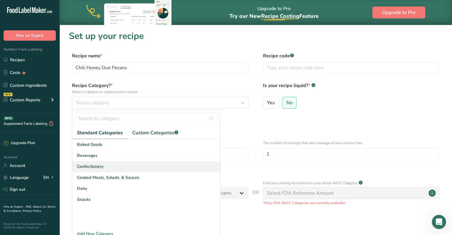
click at [127, 169] on div "Confectionery" at bounding box center [146, 166] width 148 height 11
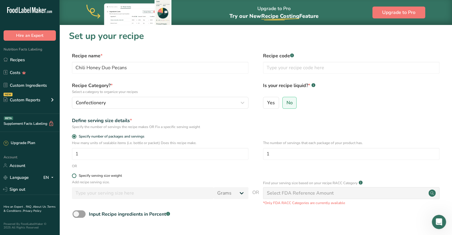
click at [76, 174] on span at bounding box center [74, 176] width 4 height 4
click at [76, 174] on input "Specify serving size weight" at bounding box center [74, 176] width 4 height 4
radio input "true"
radio input "false"
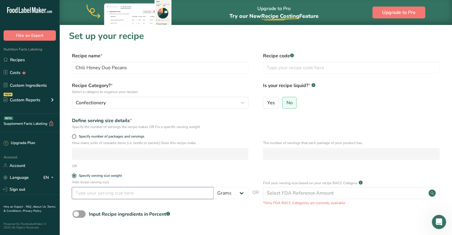
click at [150, 190] on input "number" at bounding box center [143, 193] width 142 height 12
type input "100"
click at [246, 217] on div "Input Recipe ingredients in Percent .a-a{fill:#347362;}.b-a{fill:#fff;}" at bounding box center [256, 216] width 374 height 12
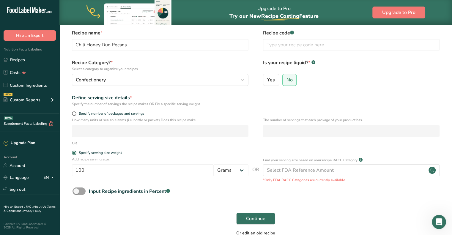
scroll to position [56, 0]
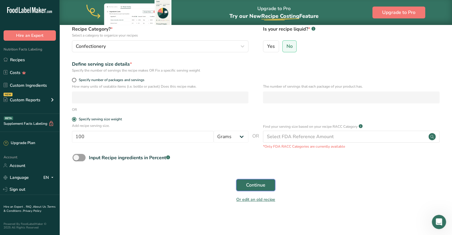
click at [269, 186] on button "Continue" at bounding box center [255, 185] width 39 height 12
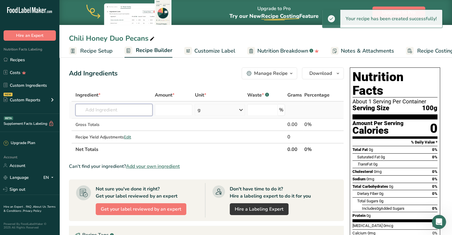
click at [120, 109] on input "text" at bounding box center [113, 110] width 77 height 12
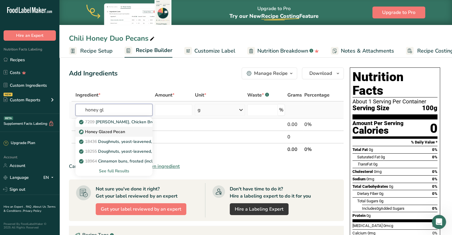
type input "honey gl"
click at [124, 130] on div "Honey Glazed Pecan" at bounding box center [109, 132] width 58 height 6
type input "Honey Glazed Pecan"
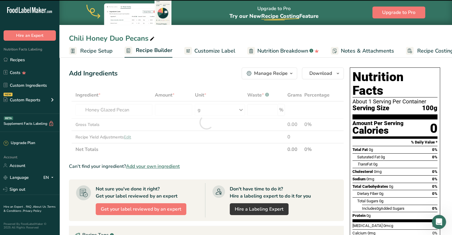
type input "0"
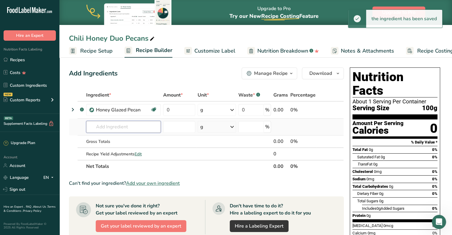
click at [127, 127] on input "text" at bounding box center [123, 127] width 75 height 12
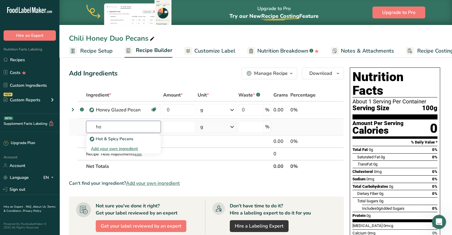
type input "h"
type input "Hot & Spicy"
click at [125, 136] on p "Hot & Spicy Pecans" at bounding box center [112, 139] width 42 height 6
type input "Hot & Spicy Pecans"
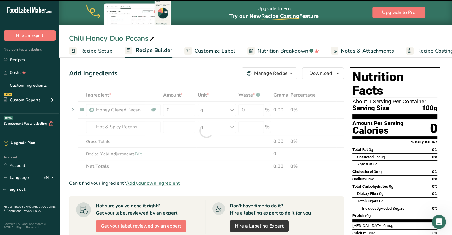
type input "0"
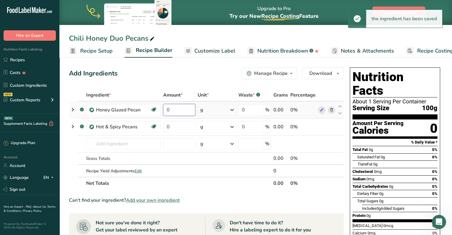
click at [176, 111] on input "0" at bounding box center [179, 110] width 32 height 12
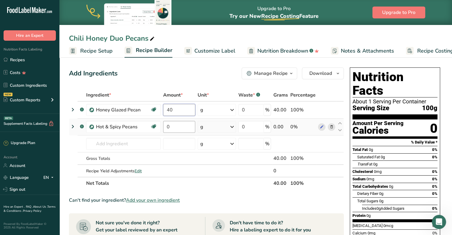
type input "40"
click at [178, 123] on div "Ingredient * Amount * Unit * Waste * .a-a{fill:#347362;}.b-a{fill:#fff;} Grams …" at bounding box center [206, 139] width 275 height 101
type input "60"
click at [240, 189] on section "Ingredient * Amount * Unit * Waste * .a-a{fill:#347362;}.b-a{fill:#fff;} Grams …" at bounding box center [206, 235] width 275 height 292
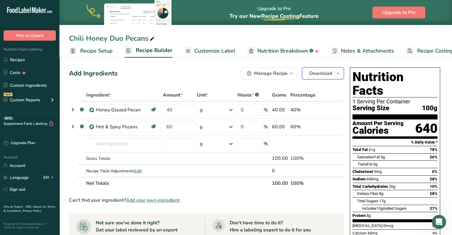
click at [338, 73] on icon "button" at bounding box center [337, 73] width 5 height 7
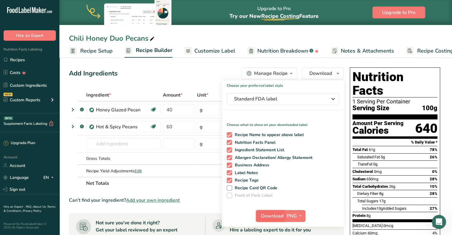
click at [273, 215] on span "Download" at bounding box center [272, 215] width 23 height 7
drag, startPoint x: 150, startPoint y: 70, endPoint x: 145, endPoint y: 70, distance: 5.1
click at [150, 70] on div "Add Ingredients Manage Recipe Delete Recipe Duplicate Recipe Scale Recipe Save …" at bounding box center [206, 73] width 275 height 12
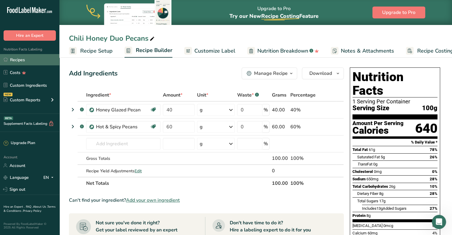
click at [21, 59] on link "Recipes" at bounding box center [29, 59] width 59 height 11
